Goal: Information Seeking & Learning: Learn about a topic

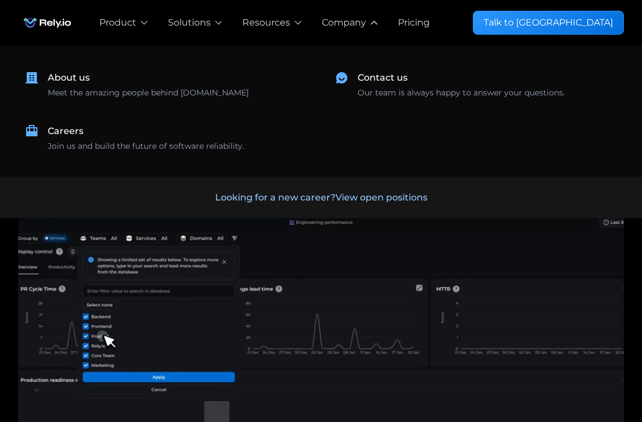
click at [345, 20] on div "Company" at bounding box center [344, 23] width 44 height 14
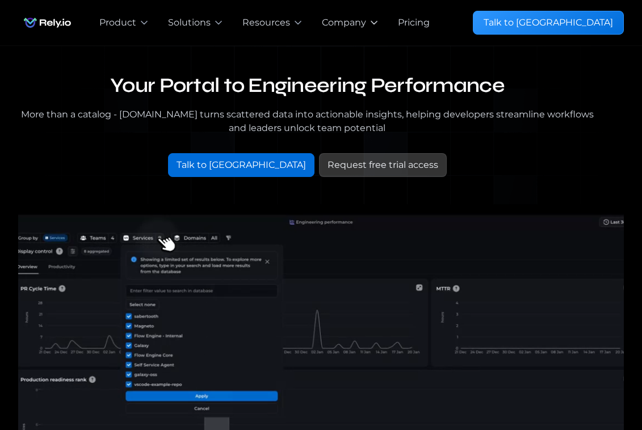
click at [345, 20] on div "Company" at bounding box center [344, 23] width 44 height 14
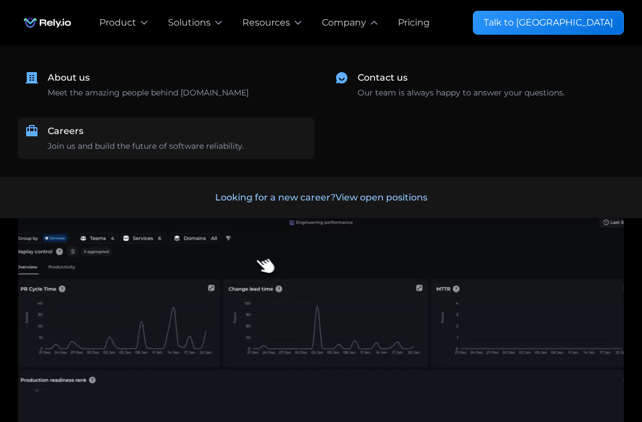
click at [64, 135] on div "Careers" at bounding box center [66, 131] width 36 height 14
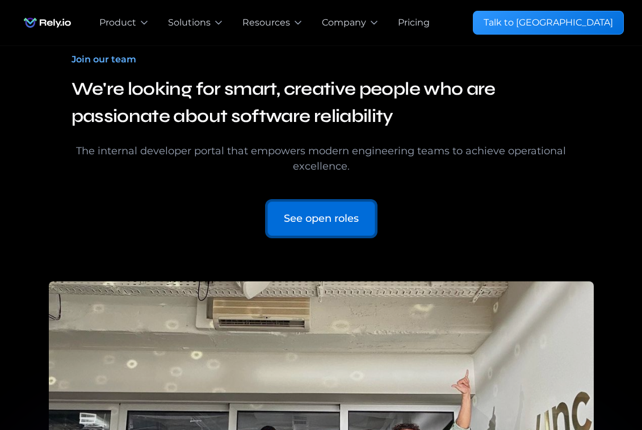
click at [322, 225] on div "See open roles" at bounding box center [321, 218] width 75 height 15
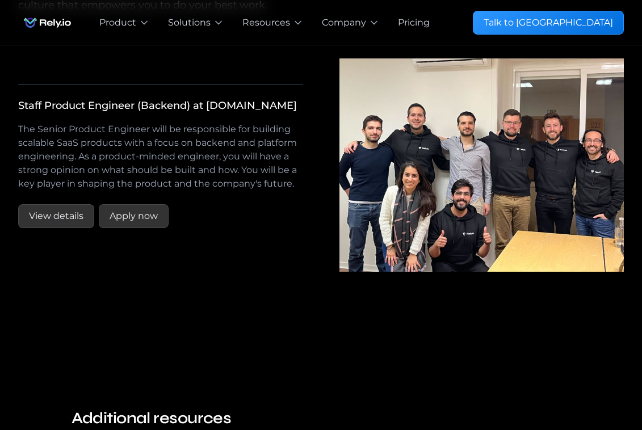
scroll to position [2115, 0]
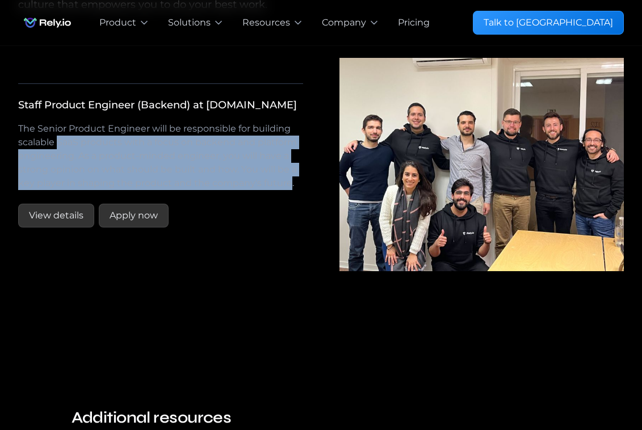
drag, startPoint x: 58, startPoint y: 134, endPoint x: 284, endPoint y: 178, distance: 230.2
click at [284, 178] on div "The Senior Product Engineer will be responsible for building scalable SaaS prod…" at bounding box center [160, 156] width 285 height 77
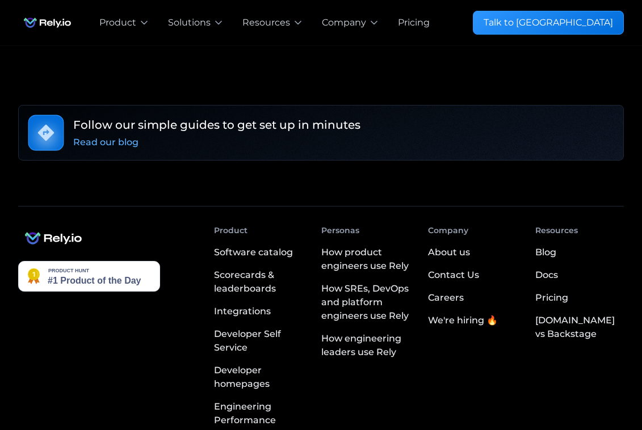
scroll to position [2683, 0]
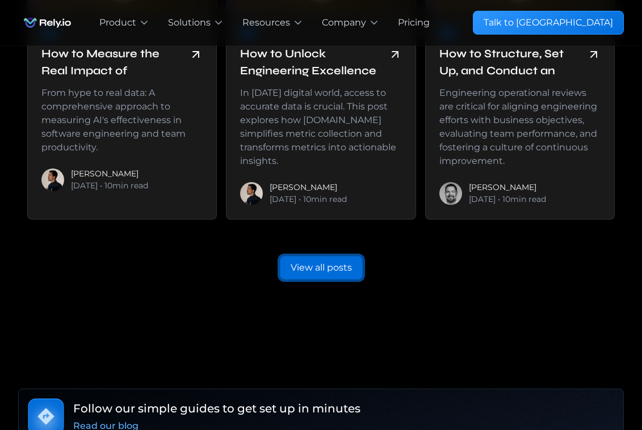
click at [313, 261] on div "View all posts" at bounding box center [321, 268] width 61 height 14
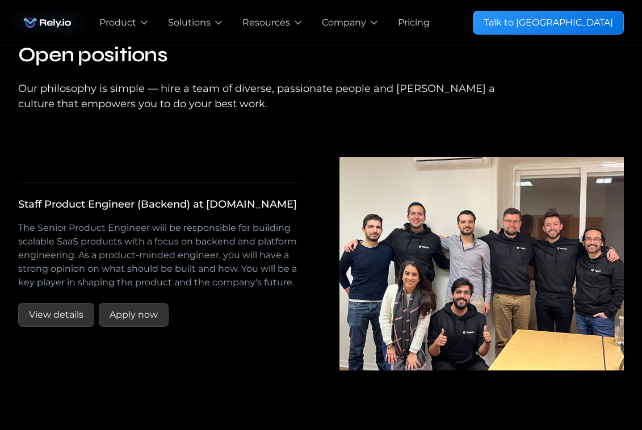
scroll to position [2109, 0]
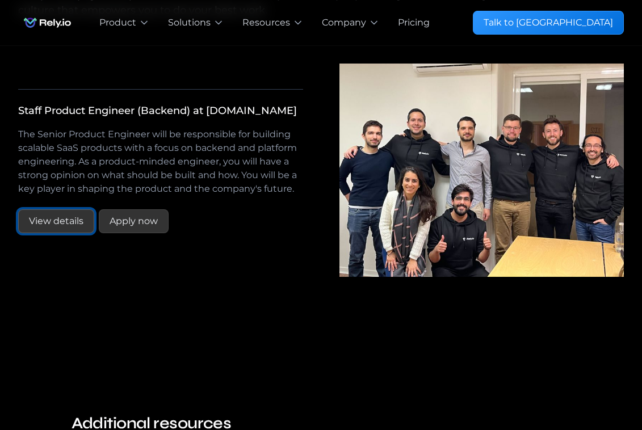
click at [78, 209] on link "View details" at bounding box center [56, 221] width 76 height 24
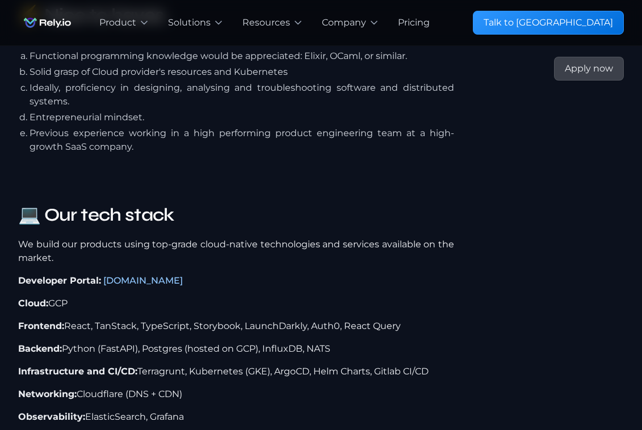
scroll to position [1703, 0]
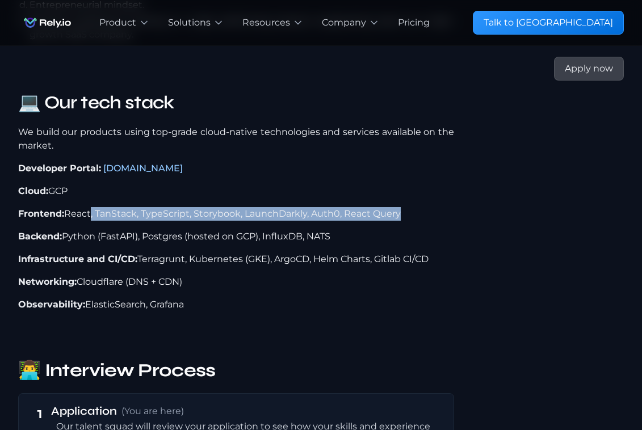
drag, startPoint x: 89, startPoint y: 166, endPoint x: 396, endPoint y: 166, distance: 306.5
click at [396, 207] on p "Frontend: React, TanStack, TypeScript, Storybook, LaunchDarkly, Auth0, React Qu…" at bounding box center [236, 214] width 436 height 14
